Goal: Transaction & Acquisition: Download file/media

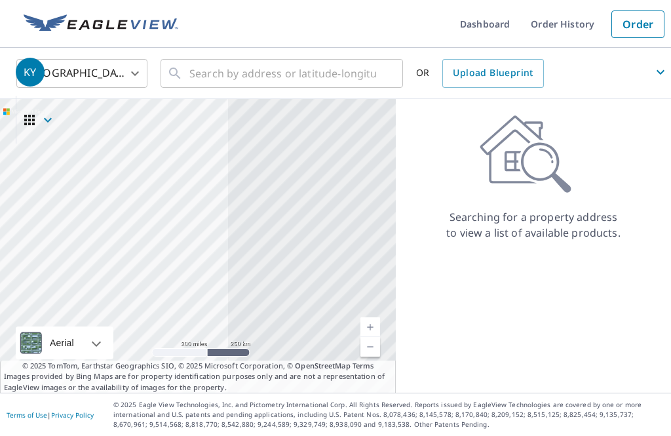
click at [503, 27] on link "Order History" at bounding box center [562, 24] width 85 height 48
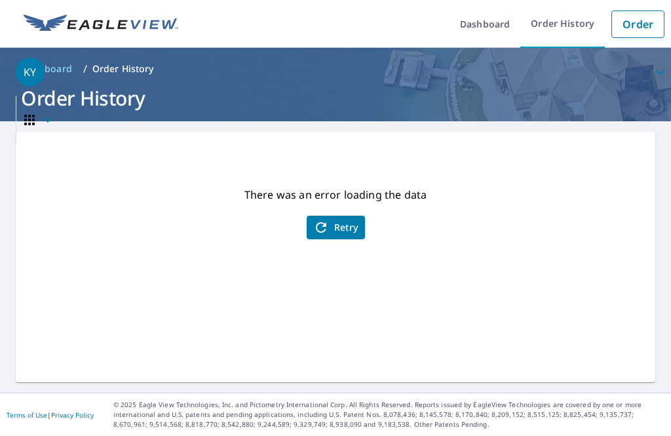
click at [347, 229] on span "Retry" at bounding box center [335, 228] width 45 height 16
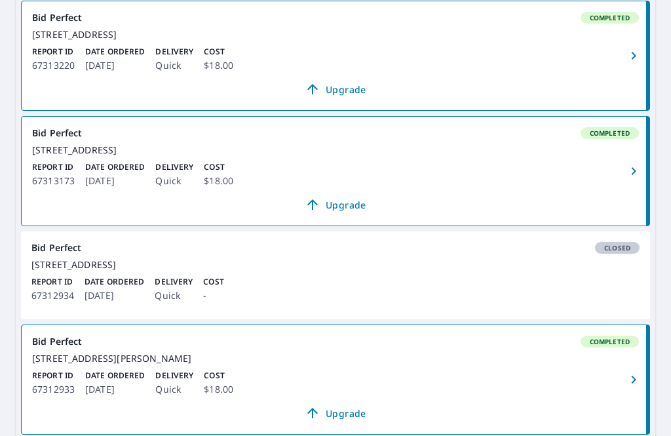
scroll to position [730, 0]
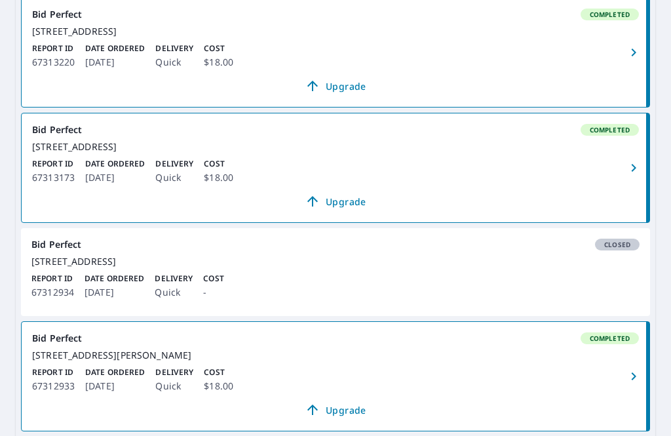
click at [503, 172] on icon "button" at bounding box center [633, 168] width 5 height 8
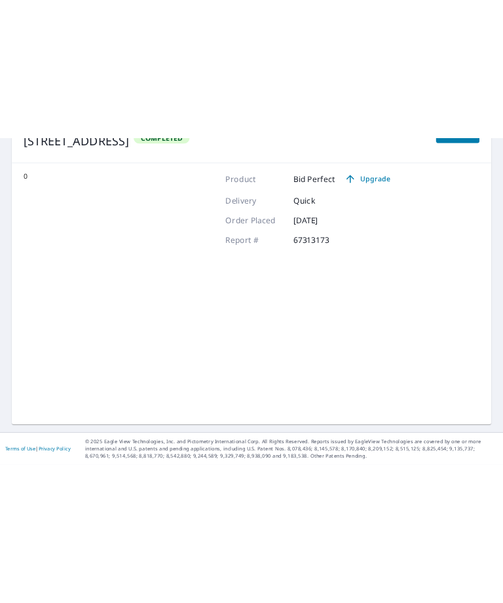
scroll to position [144, 0]
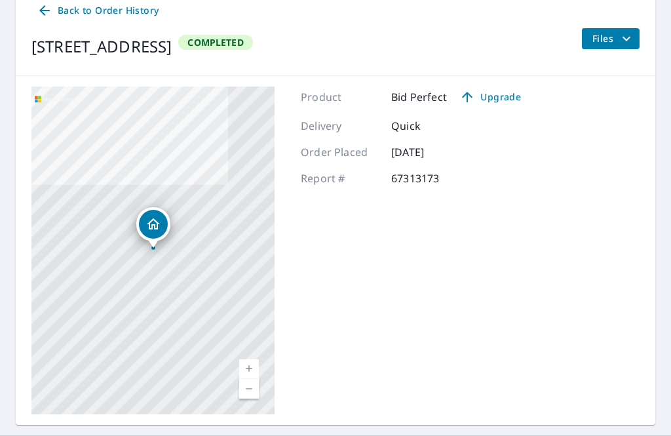
click at [503, 40] on span "Files" at bounding box center [613, 39] width 42 height 16
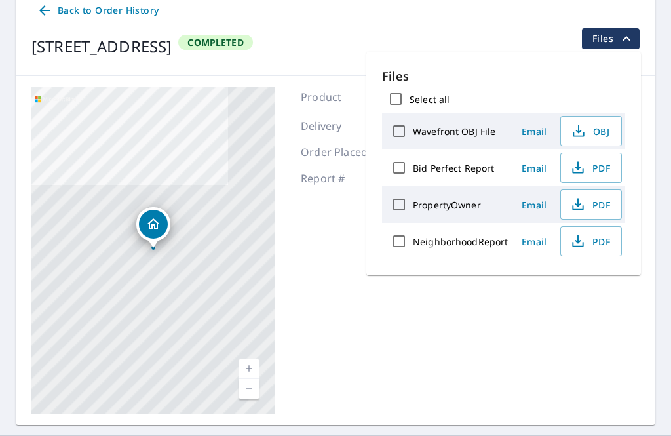
click at [406, 173] on input "Bid Perfect Report" at bounding box center [399, 168] width 28 height 28
checkbox input "true"
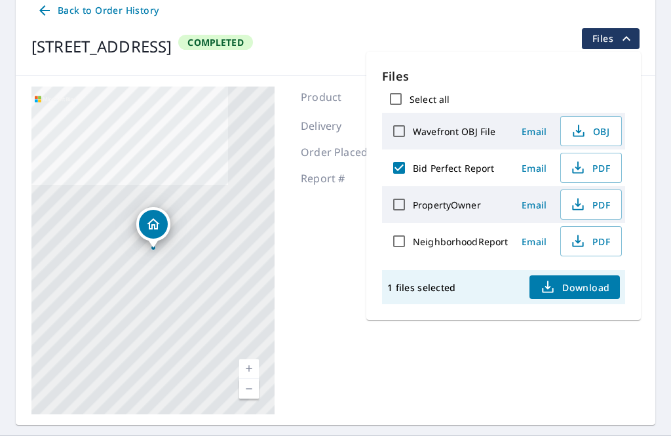
click at [503, 288] on span "Download" at bounding box center [574, 287] width 69 height 16
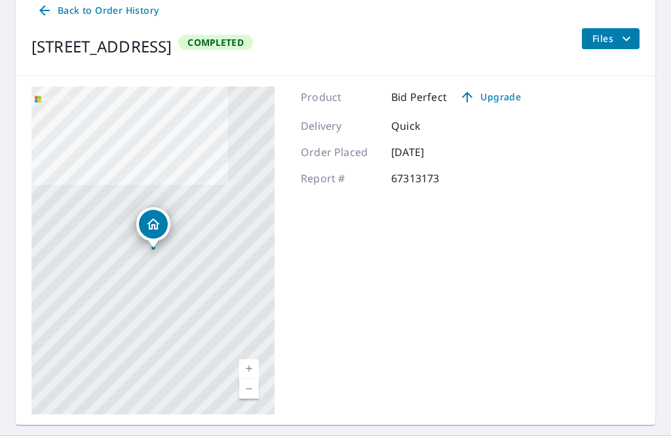
scroll to position [109, 0]
